Goal: Go to known website: Go to known website

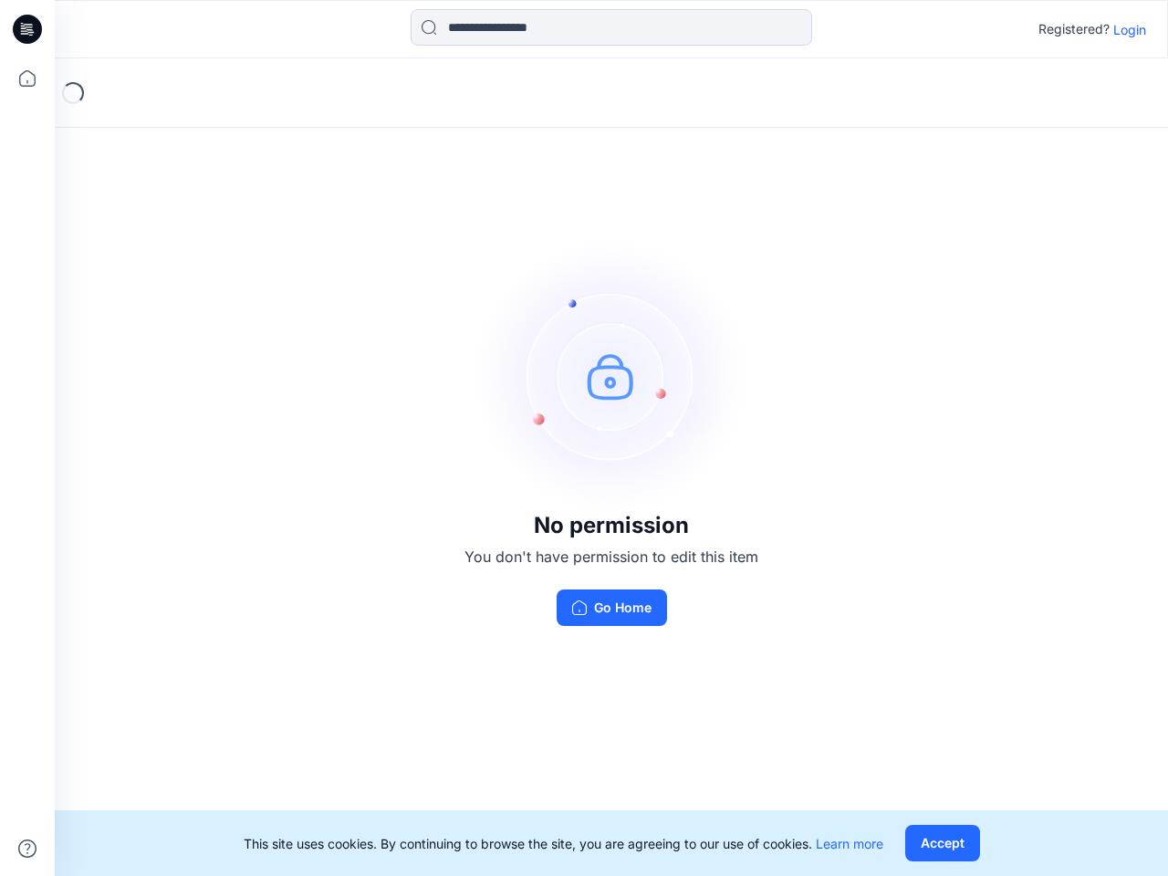
click at [584, 438] on img at bounding box center [611, 376] width 274 height 274
click at [28, 29] on icon at bounding box center [29, 29] width 7 height 1
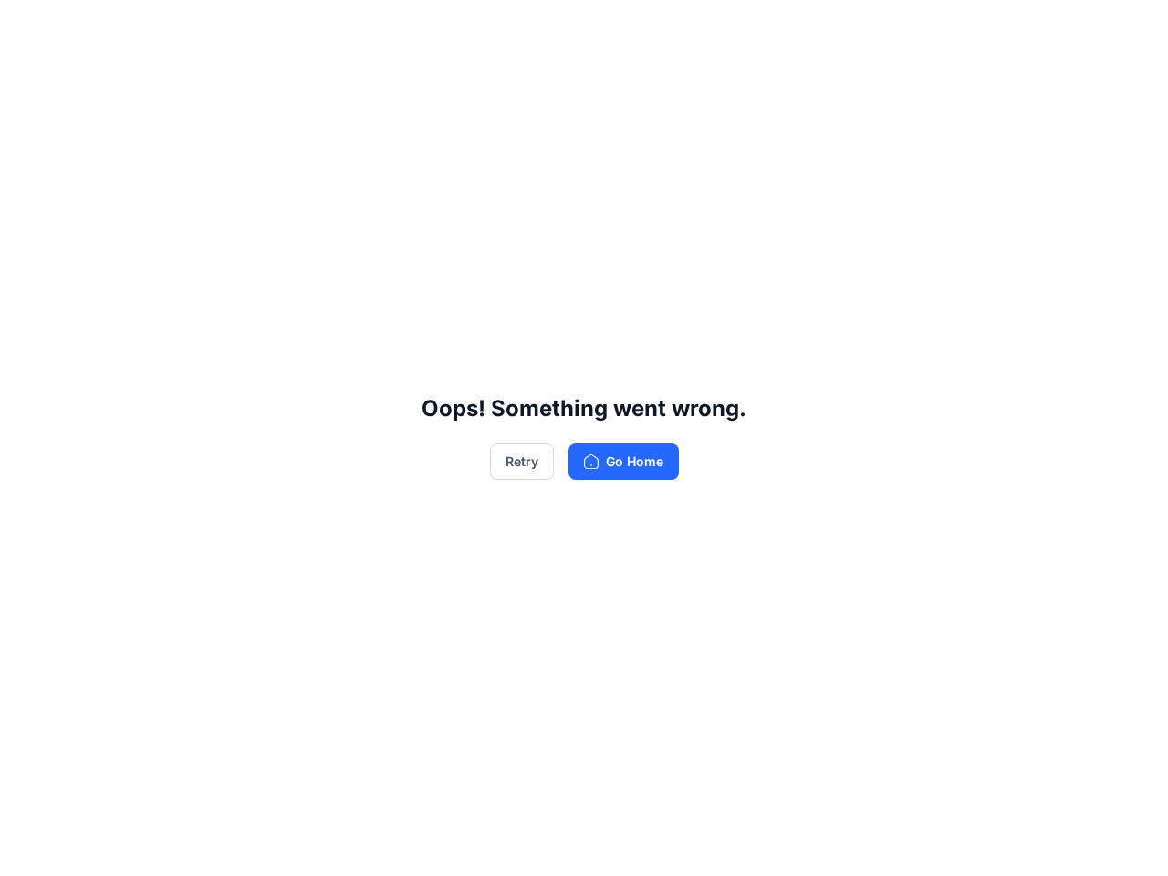
click at [27, 78] on div "Oops! Something went wrong. Retry Go Home" at bounding box center [584, 438] width 1168 height 876
click at [27, 848] on div "Oops! Something went wrong. Retry Go Home" at bounding box center [584, 438] width 1168 height 876
click at [611, 27] on div "Oops! Something went wrong. Retry Go Home" at bounding box center [584, 438] width 1168 height 876
click at [1129, 29] on div "Oops! Something went wrong. Retry Go Home" at bounding box center [584, 438] width 1168 height 876
click at [942, 843] on div "Oops! Something went wrong. Retry Go Home" at bounding box center [584, 438] width 1168 height 876
